Goal: Information Seeking & Learning: Learn about a topic

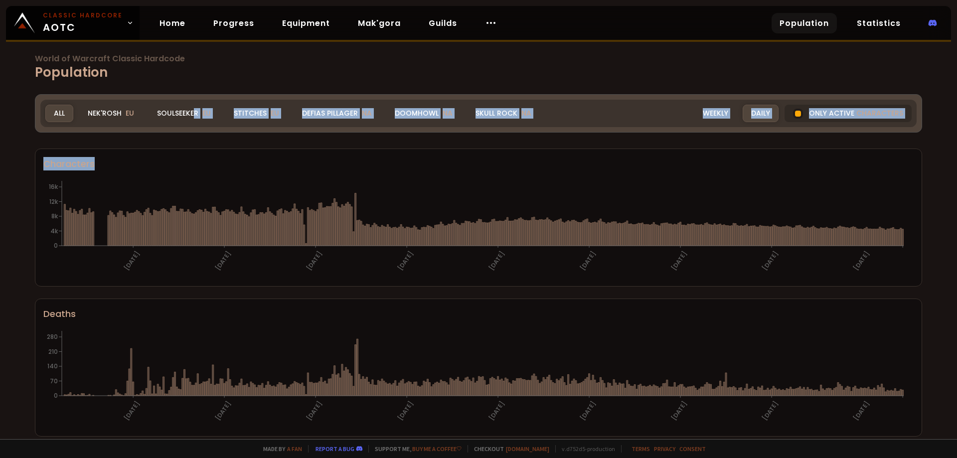
drag, startPoint x: 195, startPoint y: 117, endPoint x: 194, endPoint y: 153, distance: 35.9
click at [195, 153] on div "World of Warcraft Classic Hardcode Population Realm All All Nek'Rosh EU Soulsee…" at bounding box center [478, 219] width 957 height 439
click at [194, 154] on section "Characters [DATE] [DATE] [DATE] [DATE] [DATE] [DATE] [DATE] [DATE] [DATE] 0 4k …" at bounding box center [479, 218] width 888 height 138
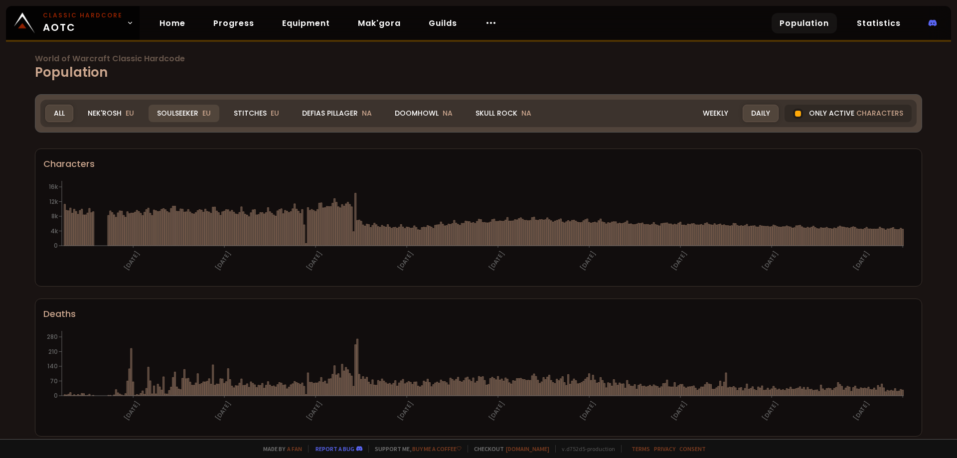
click at [167, 110] on div "Soulseeker EU" at bounding box center [184, 113] width 71 height 17
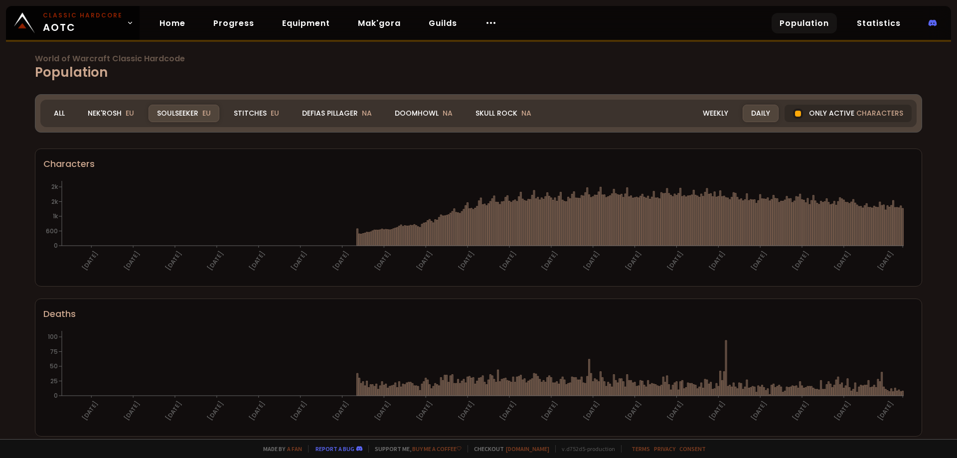
drag, startPoint x: 703, startPoint y: 113, endPoint x: 700, endPoint y: 123, distance: 10.1
click at [703, 113] on div "Weekly" at bounding box center [716, 113] width 42 height 17
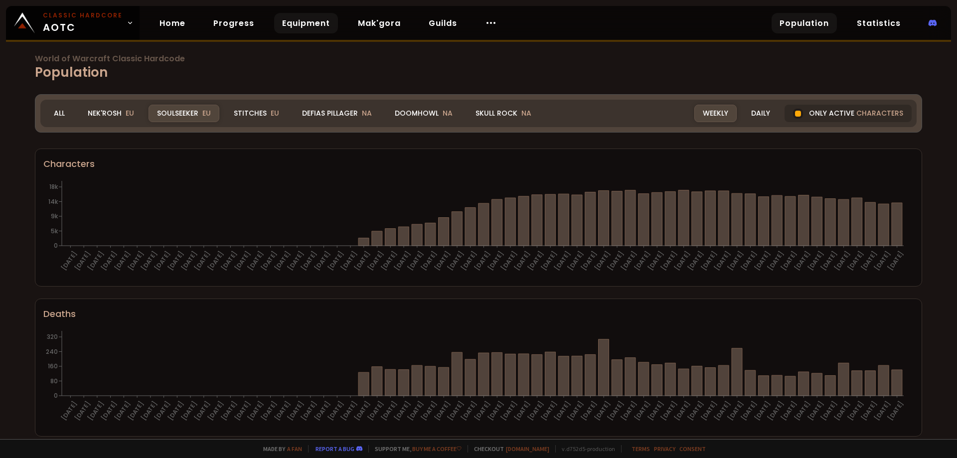
click at [307, 25] on link "Equipment" at bounding box center [306, 23] width 64 height 20
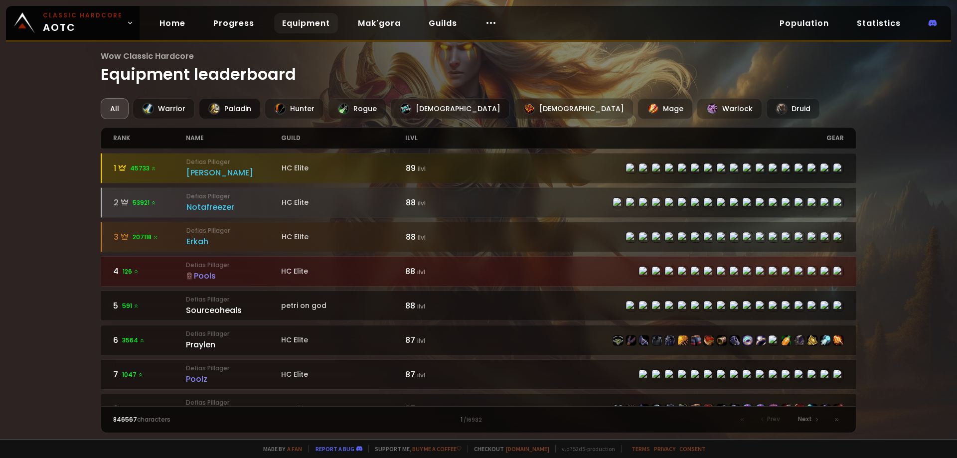
click at [234, 105] on div "Paladin" at bounding box center [230, 108] width 62 height 21
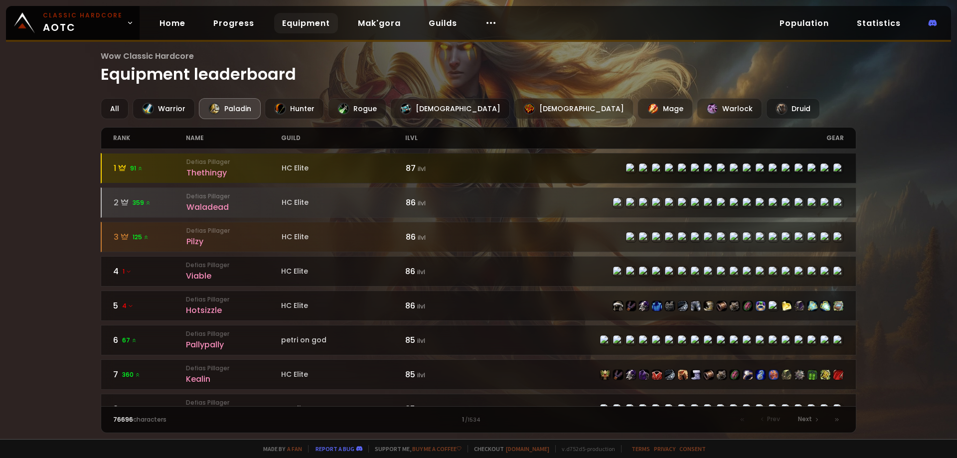
click at [186, 173] on div "Thethingy" at bounding box center [233, 173] width 95 height 12
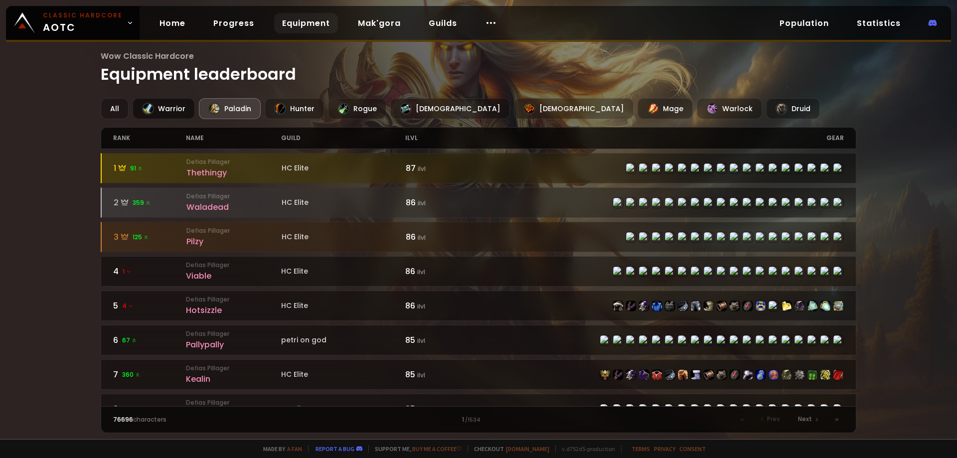
click at [183, 105] on div "Warrior" at bounding box center [164, 108] width 62 height 21
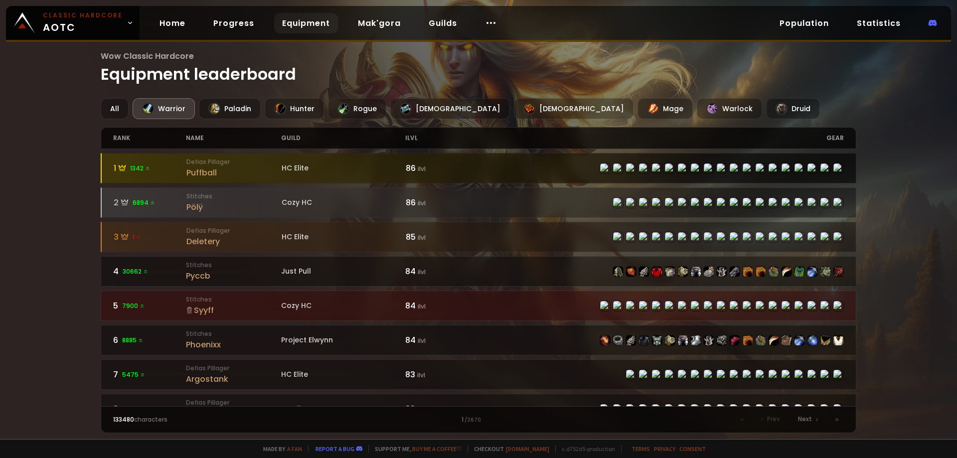
click at [234, 163] on small "Defias Pillager" at bounding box center [233, 162] width 95 height 9
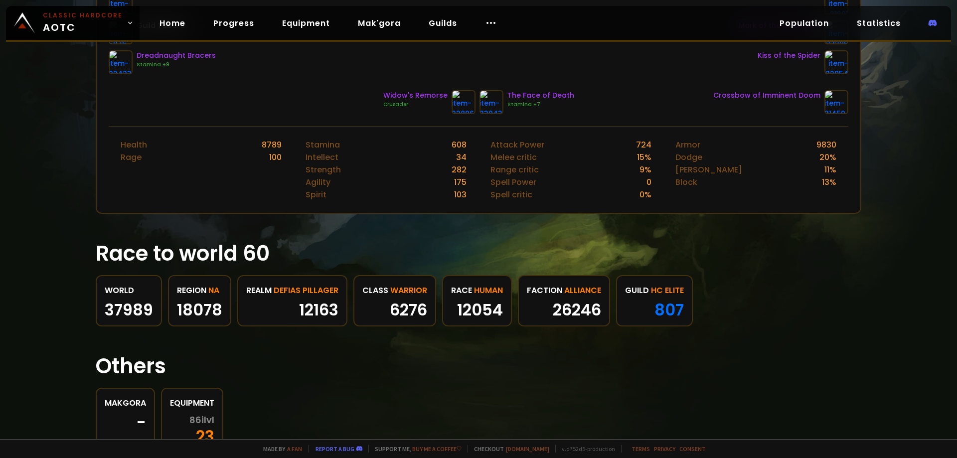
scroll to position [395, 0]
